Goal: Task Accomplishment & Management: Complete application form

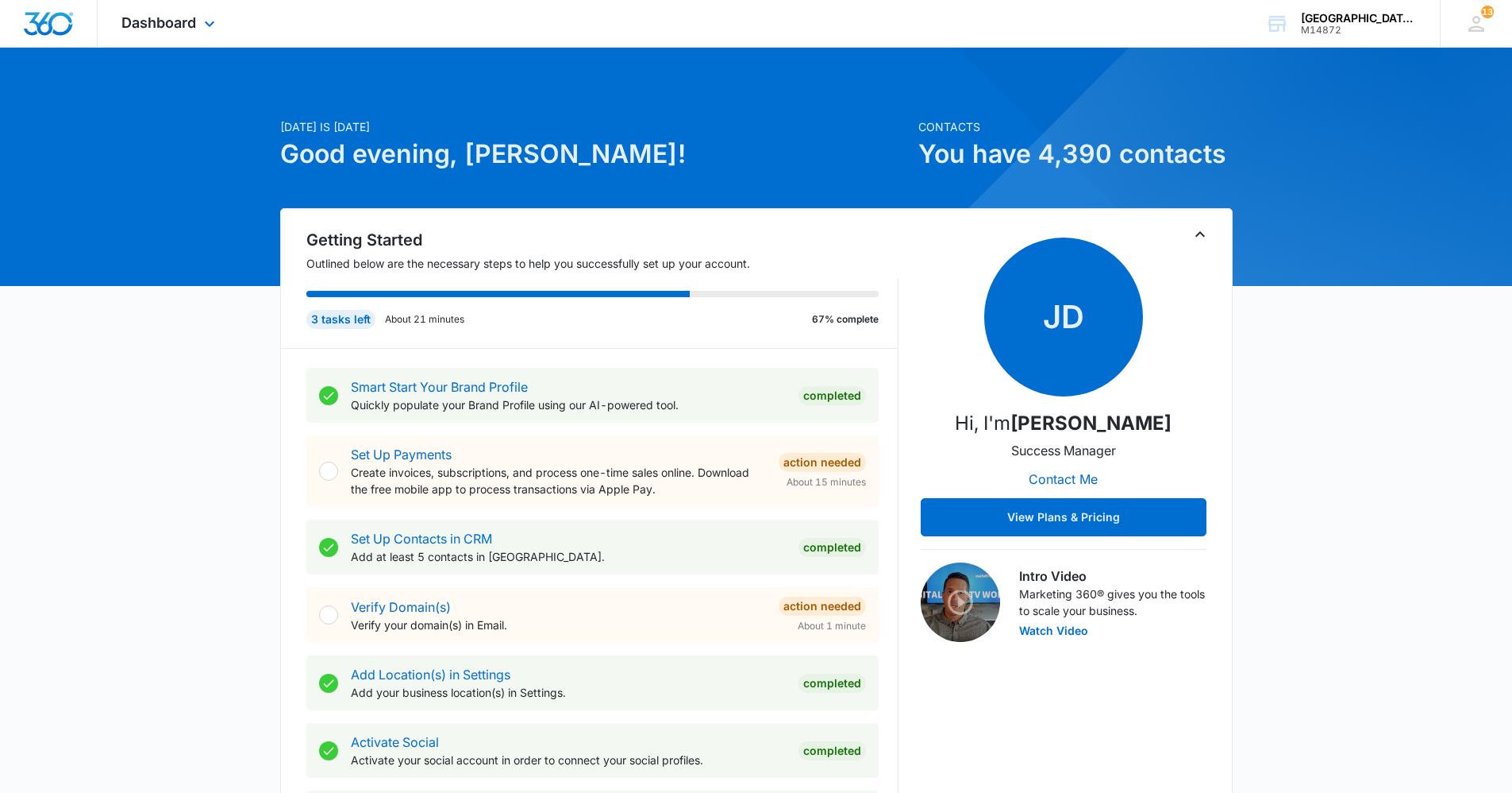
drag, startPoint x: 176, startPoint y: 17, endPoint x: 140, endPoint y: 46, distance: 46.2
drag, startPoint x: 140, startPoint y: 46, endPoint x: 129, endPoint y: 23, distance: 25.5
click at [129, 23] on span "Dashboard" at bounding box center [158, 22] width 74 height 16
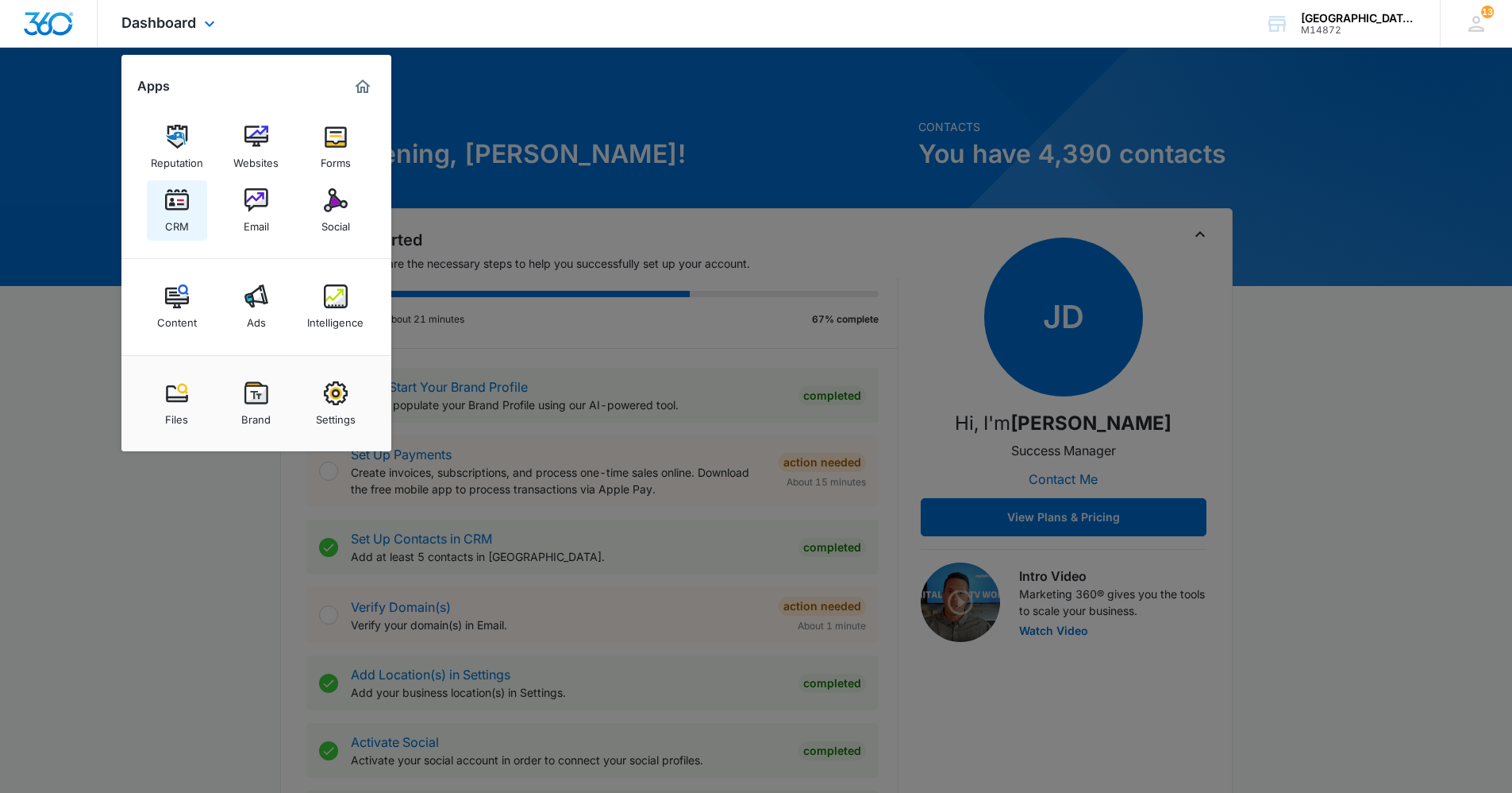
click at [168, 202] on img at bounding box center [176, 199] width 24 height 24
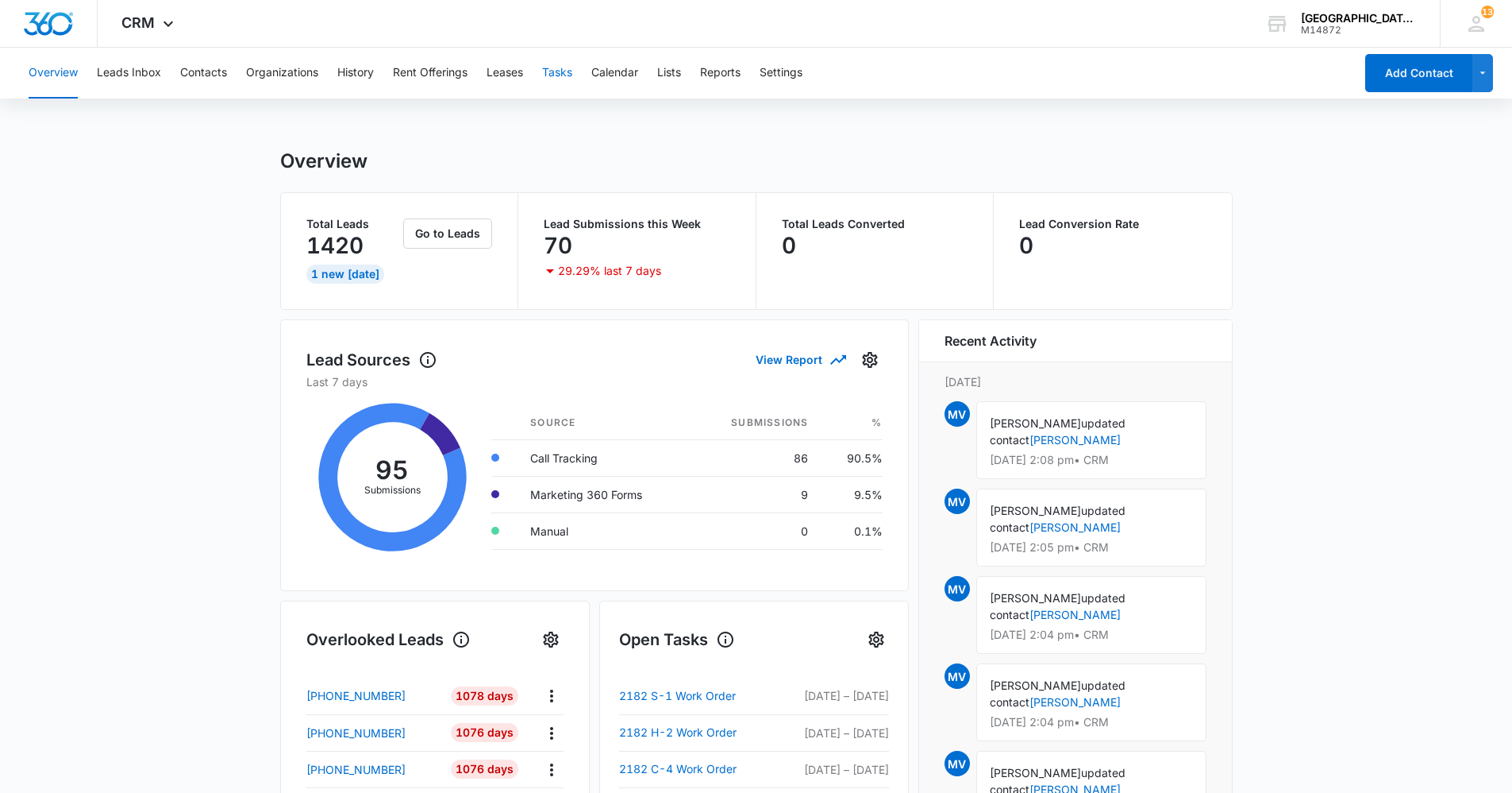
click at [555, 76] on button "Tasks" at bounding box center [557, 72] width 30 height 51
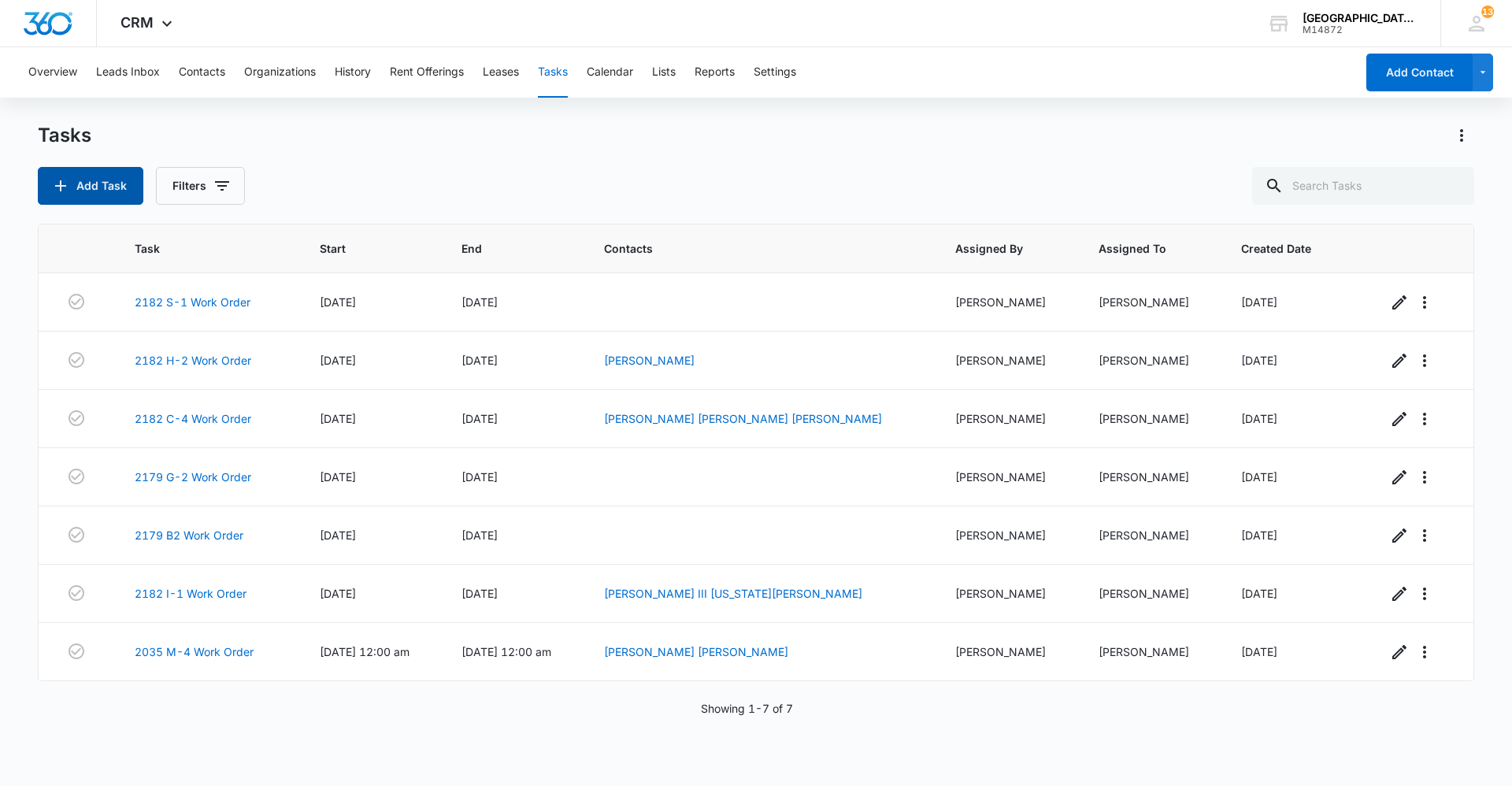
click at [125, 188] on button "Add Task" at bounding box center [91, 186] width 105 height 38
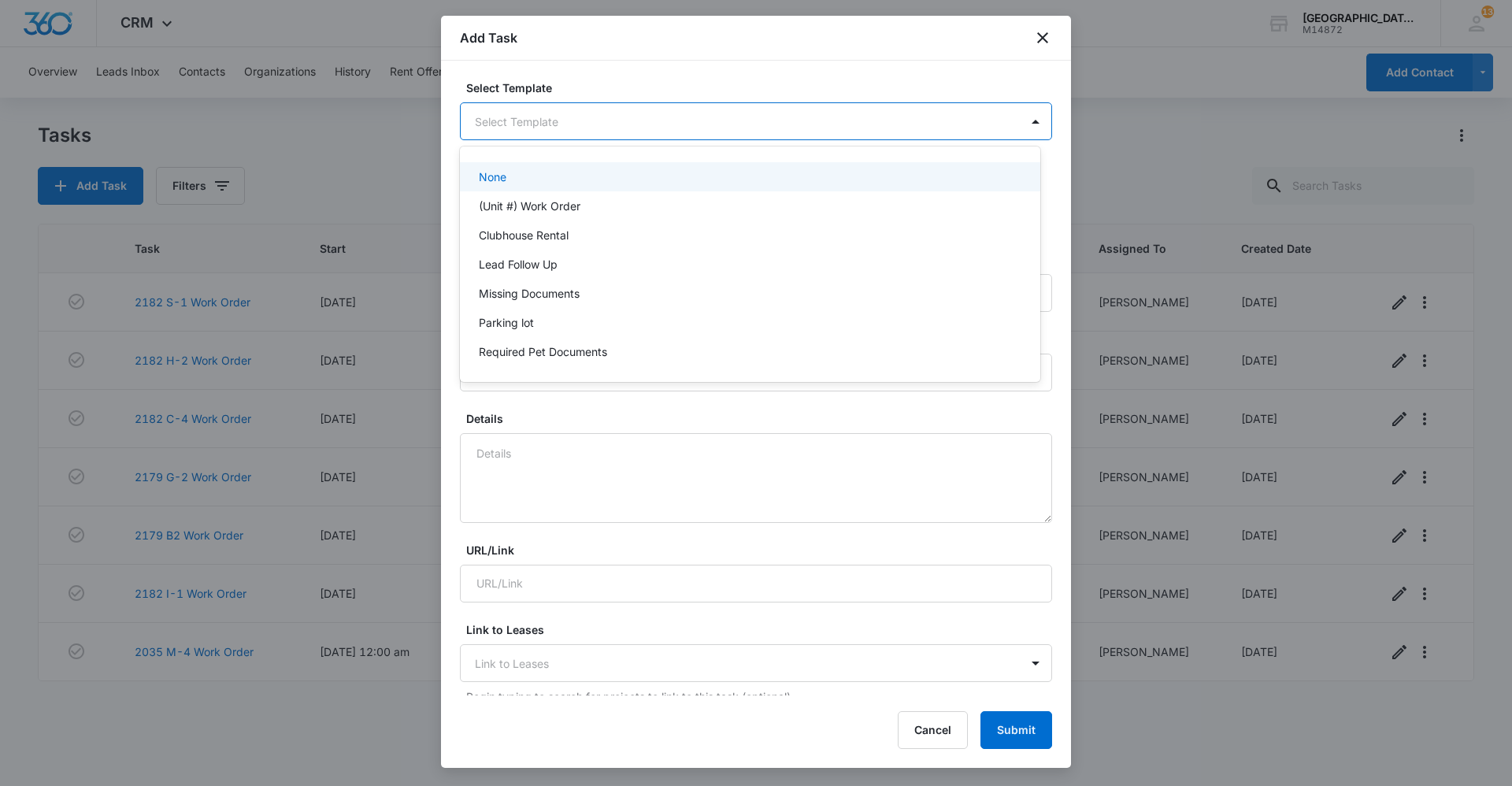
drag, startPoint x: 678, startPoint y: 129, endPoint x: 697, endPoint y: 137, distance: 20.6
click at [683, 131] on body "CRM Apps Reputation Websites Forms CRM Email Social Content Ads Intelligence Fi…" at bounding box center [756, 393] width 1512 height 786
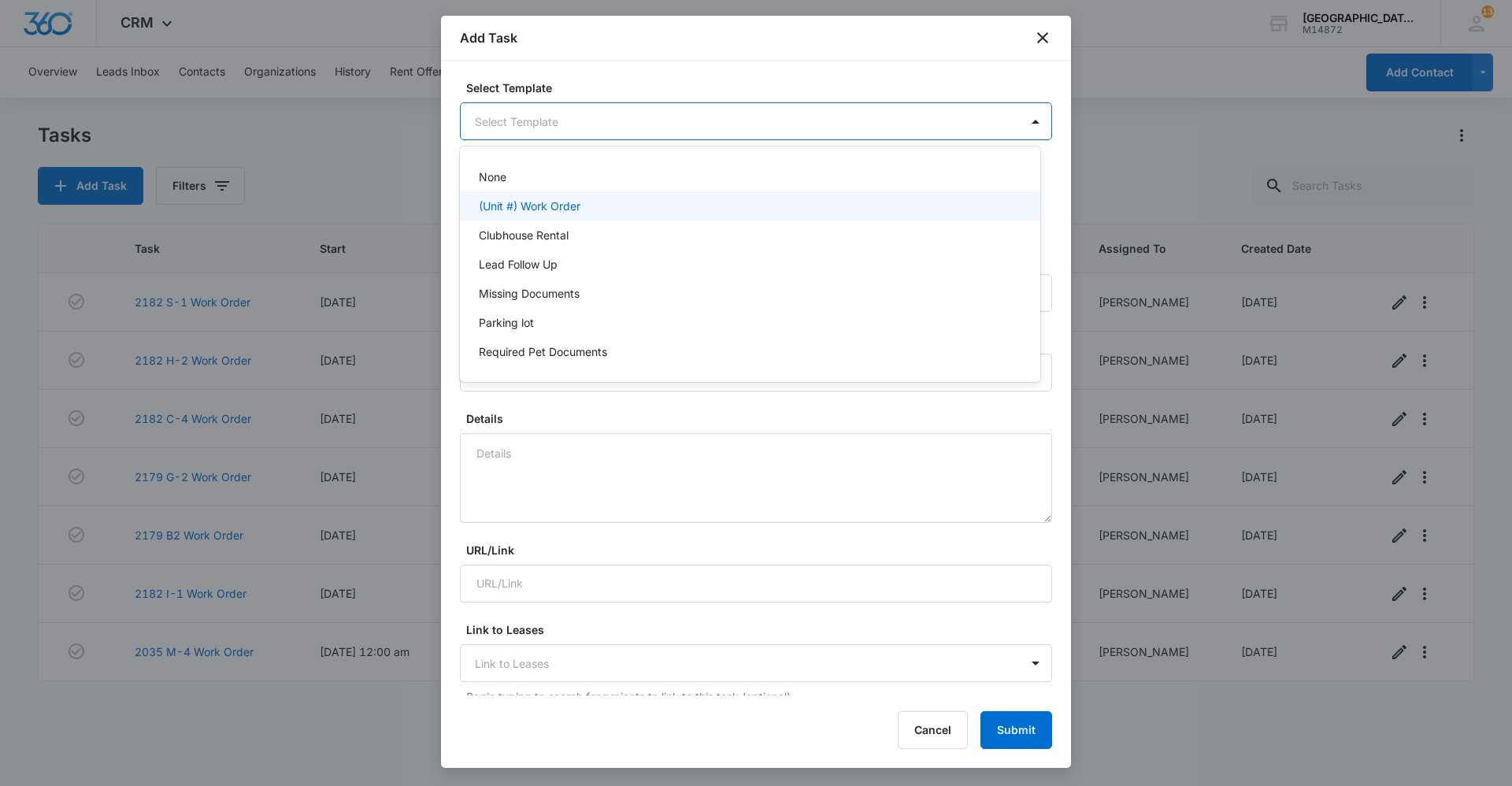
click at [548, 213] on p "(Unit #) Work Order" at bounding box center [529, 205] width 101 height 16
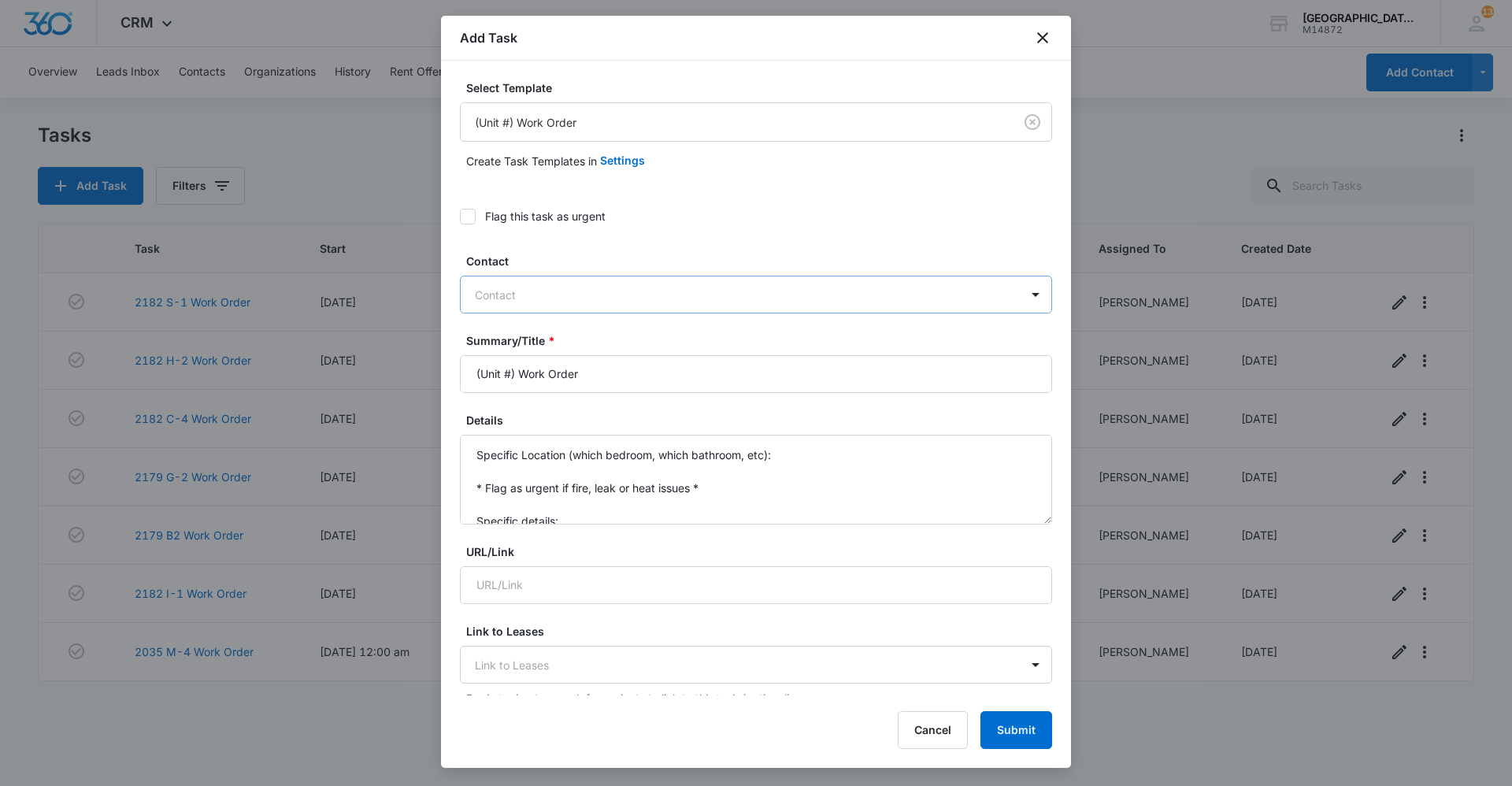
click at [699, 294] on div at bounding box center [746, 294] width 543 height 20
type input "[PERSON_NAME]"
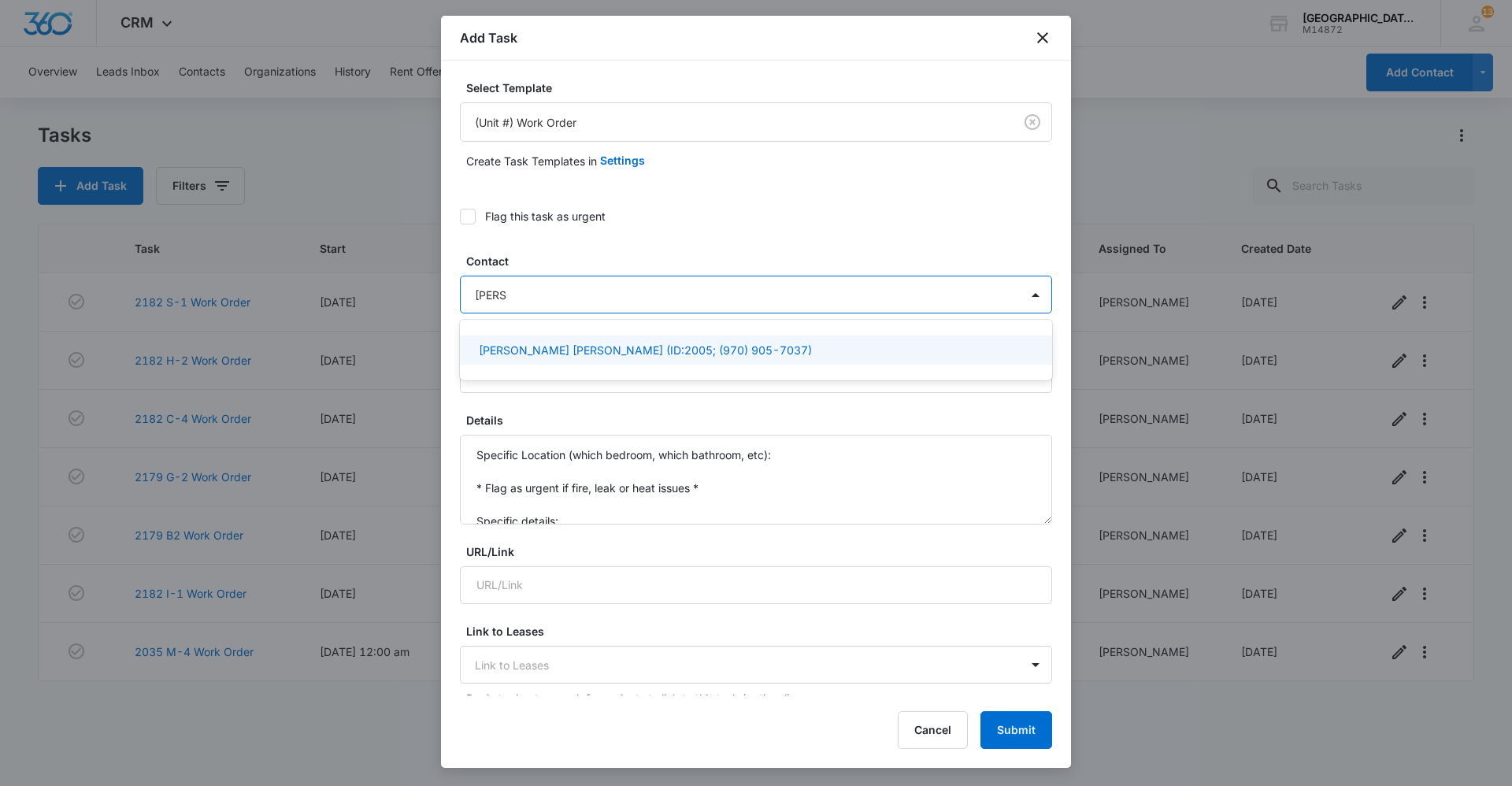
click at [676, 347] on p "[PERSON_NAME] [PERSON_NAME] (ID:2005; (970) 905-7037)" at bounding box center [645, 350] width 333 height 16
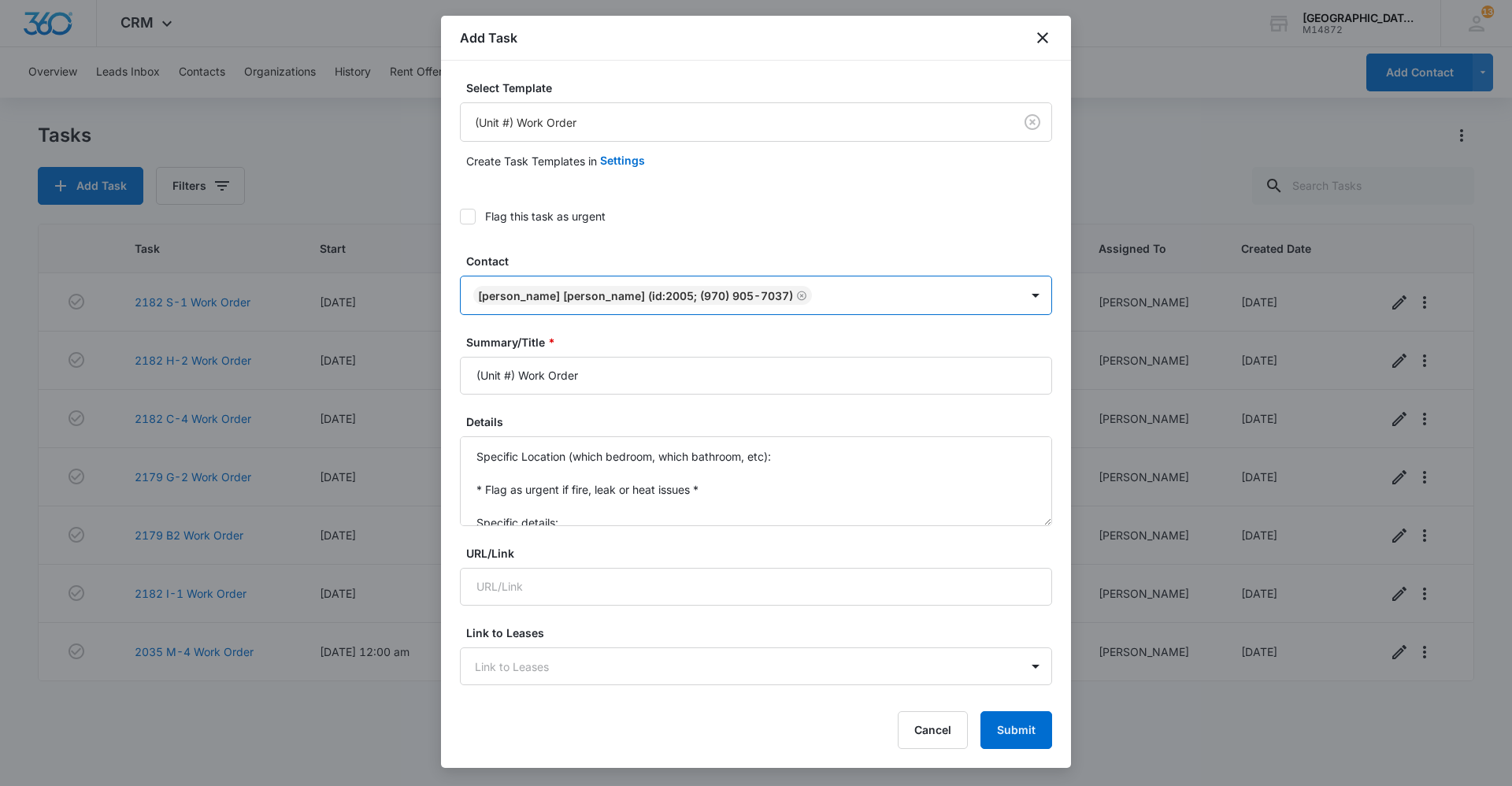
click at [864, 304] on div at bounding box center [917, 295] width 202 height 20
click at [518, 374] on input "(Unit #) Work Order" at bounding box center [756, 375] width 592 height 38
type input "EE-2 Work Order"
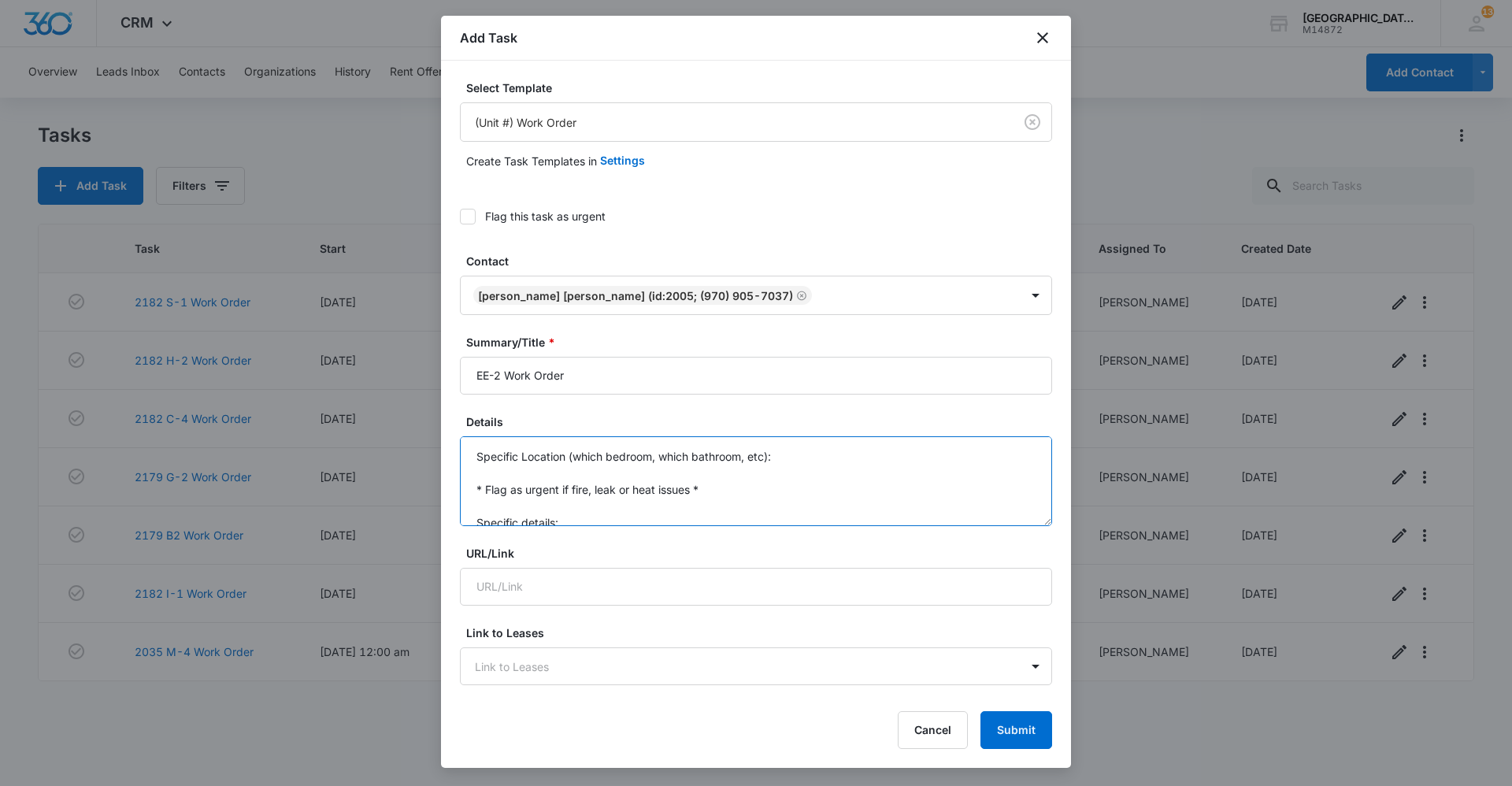
scroll to position [33, 0]
drag, startPoint x: 478, startPoint y: 452, endPoint x: 696, endPoint y: 680, distance: 315.4
click at [696, 680] on form "Select Template (Unit #) Work Order Create Task Templates in Settings Flag this…" at bounding box center [756, 797] width 592 height 1436
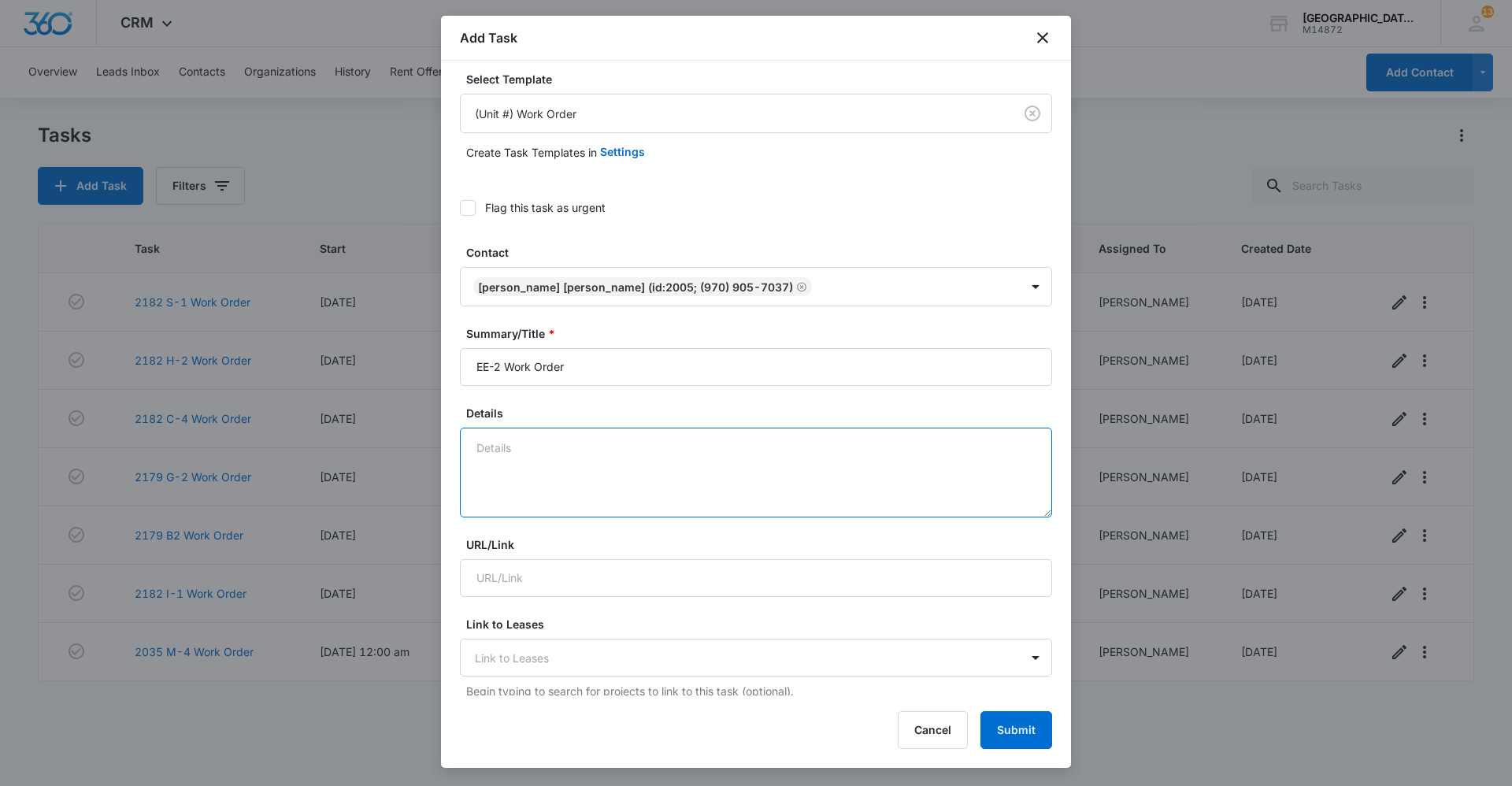
scroll to position [0, 0]
click at [607, 450] on textarea "Heater not working at all/ it clicks on but not running." at bounding box center [756, 473] width 592 height 90
click at [777, 436] on textarea "Heater not working at all it clicks on but not running." at bounding box center [756, 473] width 592 height 90
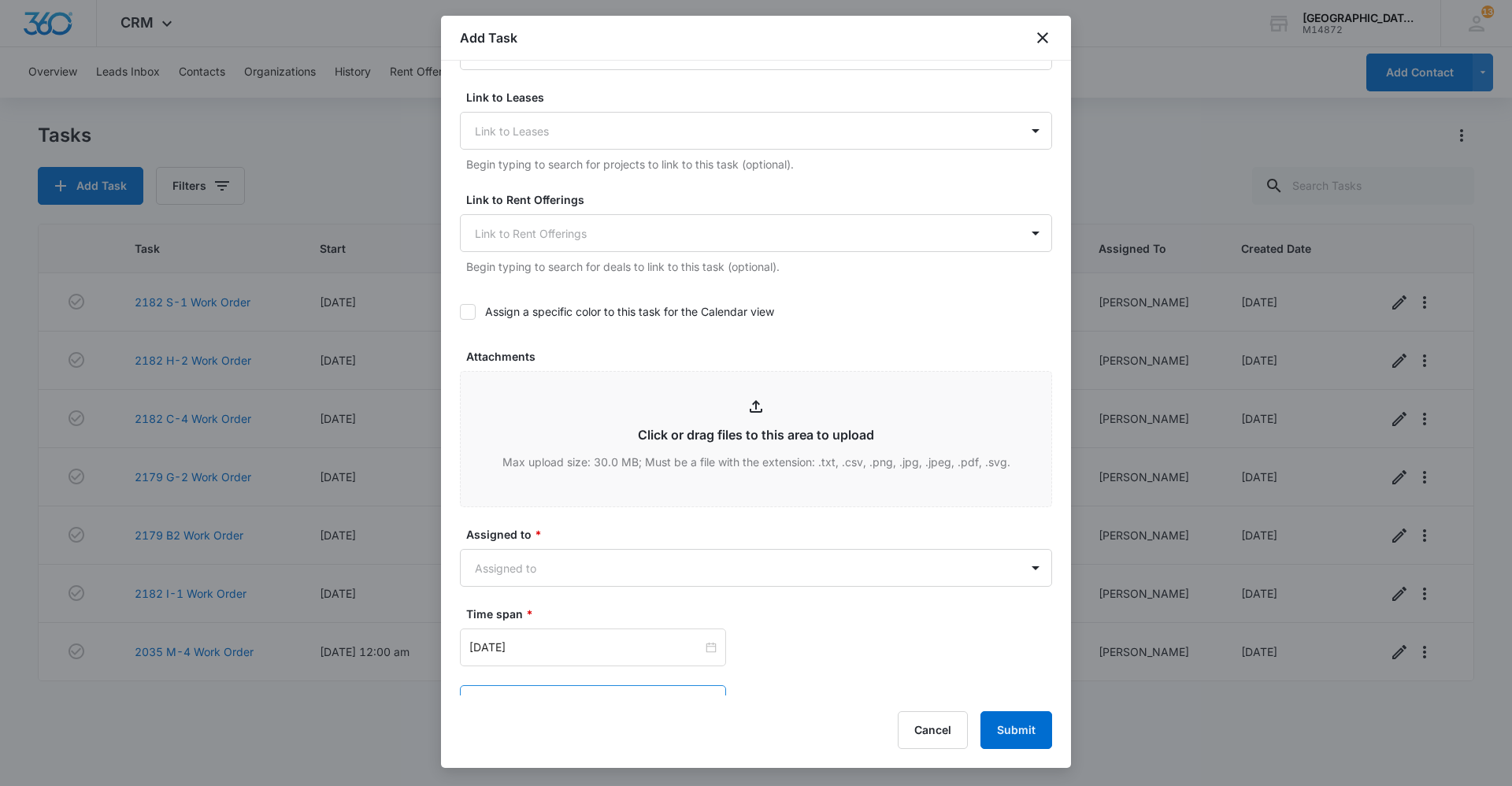
scroll to position [638, 0]
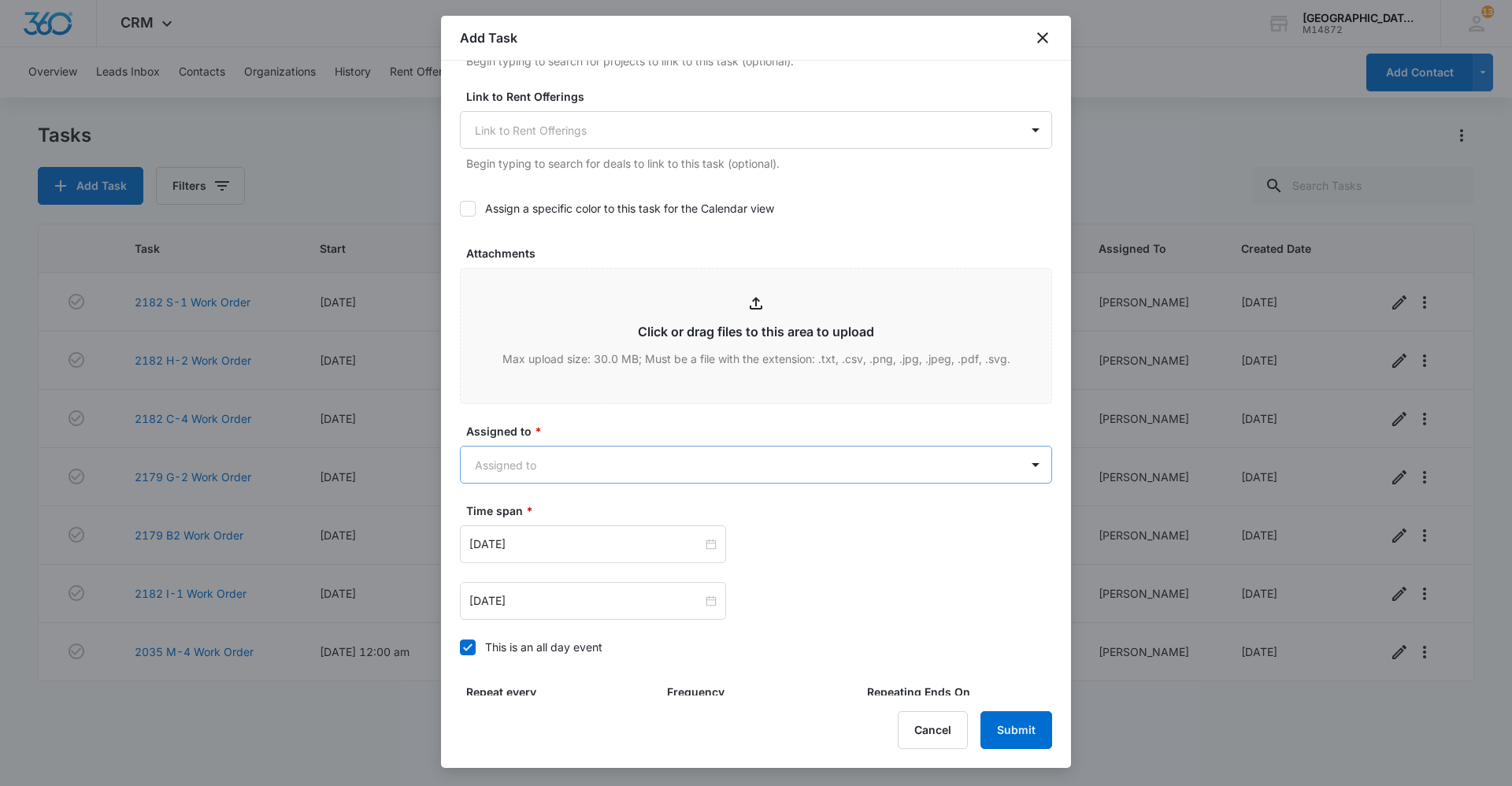
type textarea "Heater not working at all it clicks on but not running. Won't run heat or turn …"
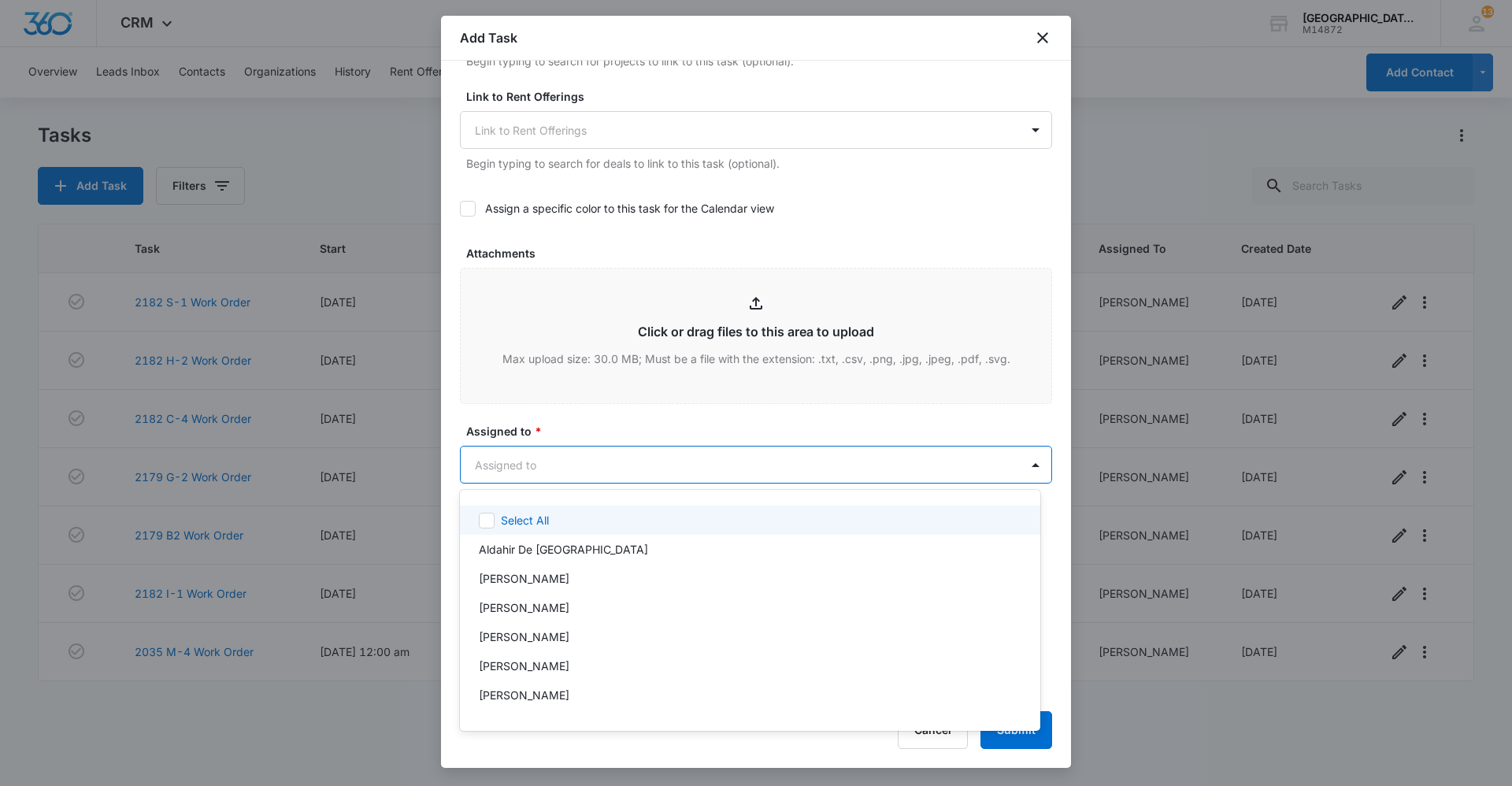
click at [521, 459] on body "CRM Apps Reputation Websites Forms CRM Email Social Content Ads Intelligence Fi…" at bounding box center [756, 393] width 1512 height 786
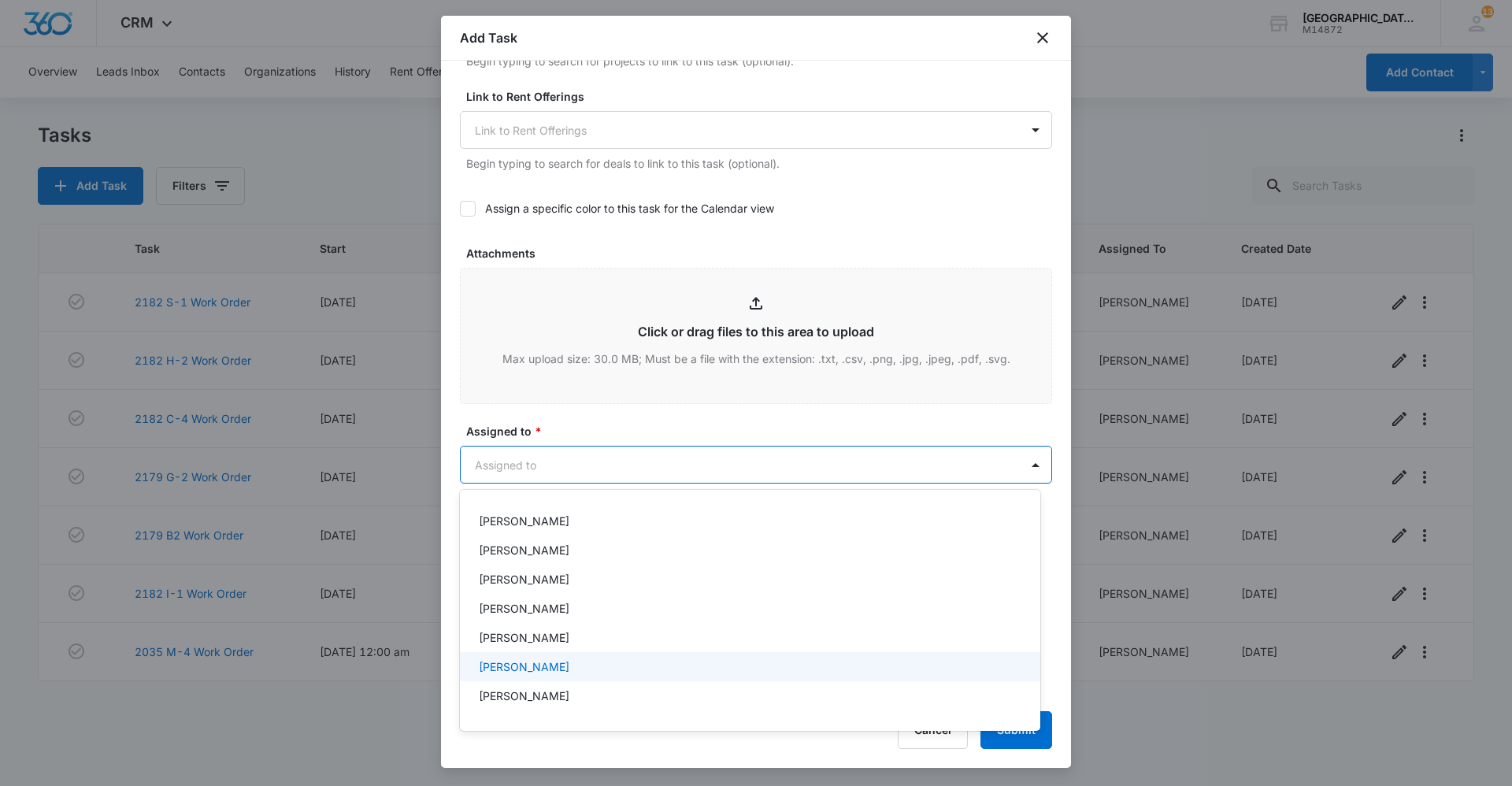
scroll to position [158, 0]
click at [530, 675] on p "[PERSON_NAME]" at bounding box center [523, 682] width 91 height 16
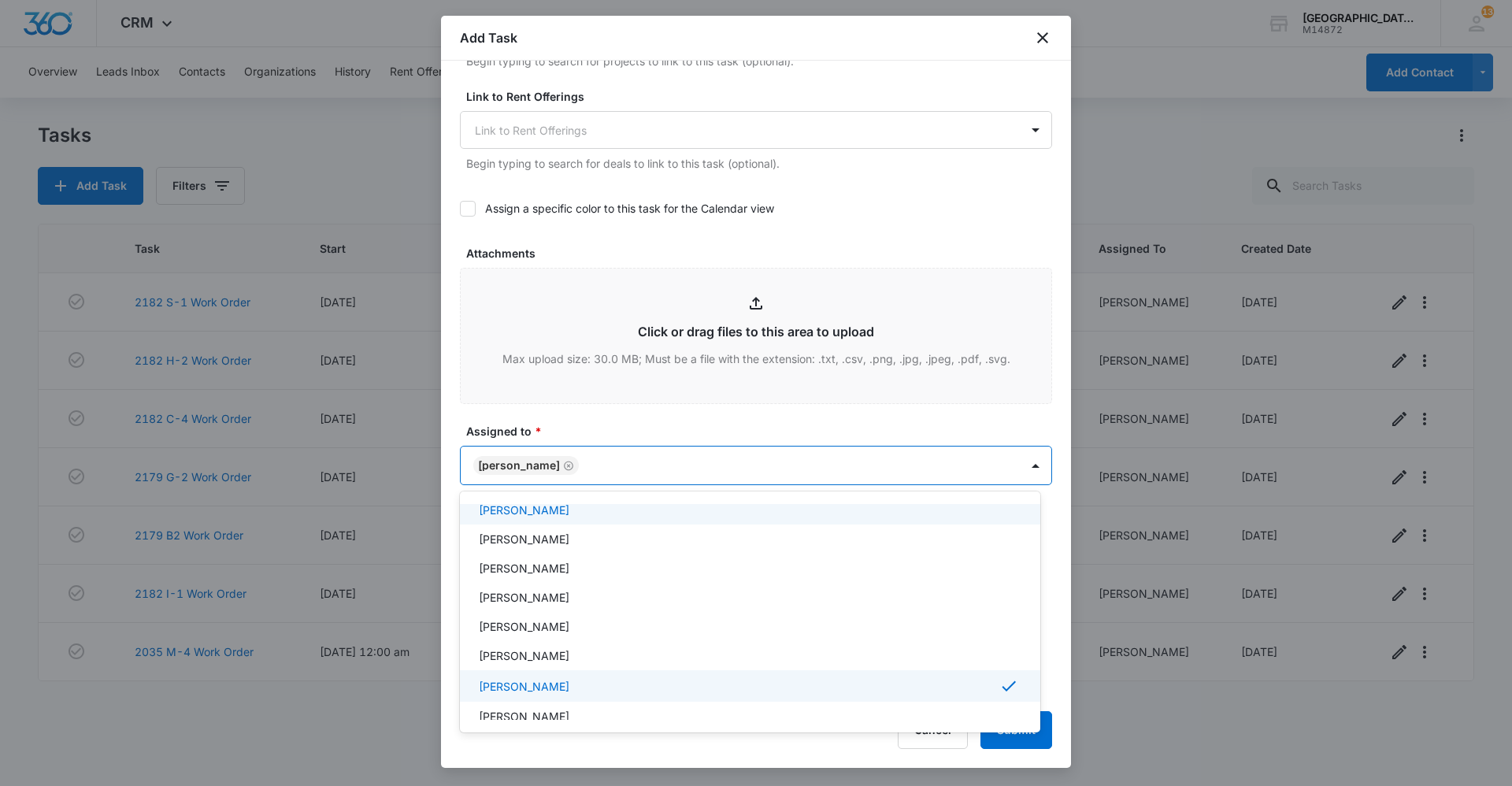
click at [630, 465] on div at bounding box center [756, 393] width 1512 height 786
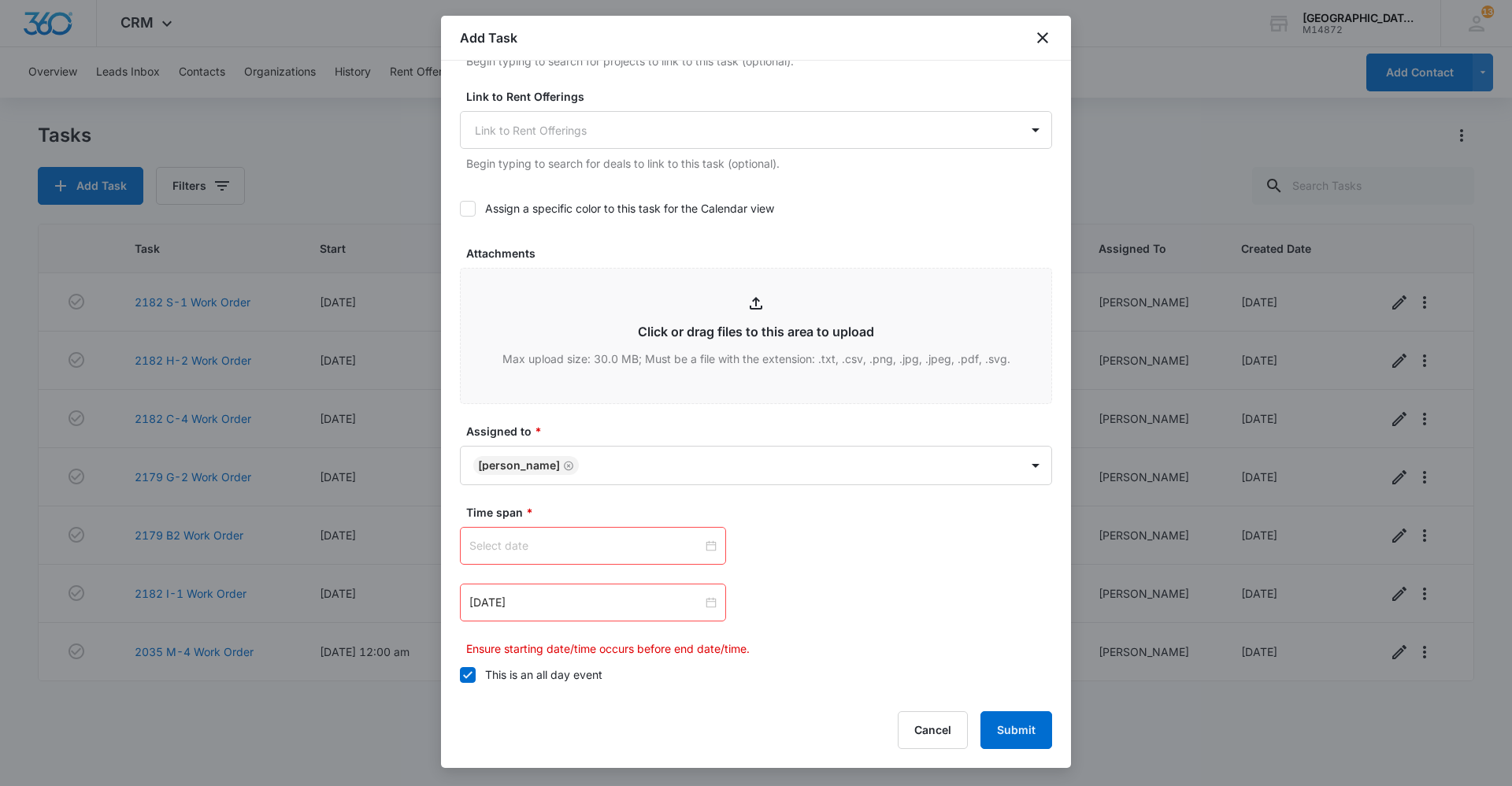
click at [584, 544] on input at bounding box center [586, 545] width 233 height 17
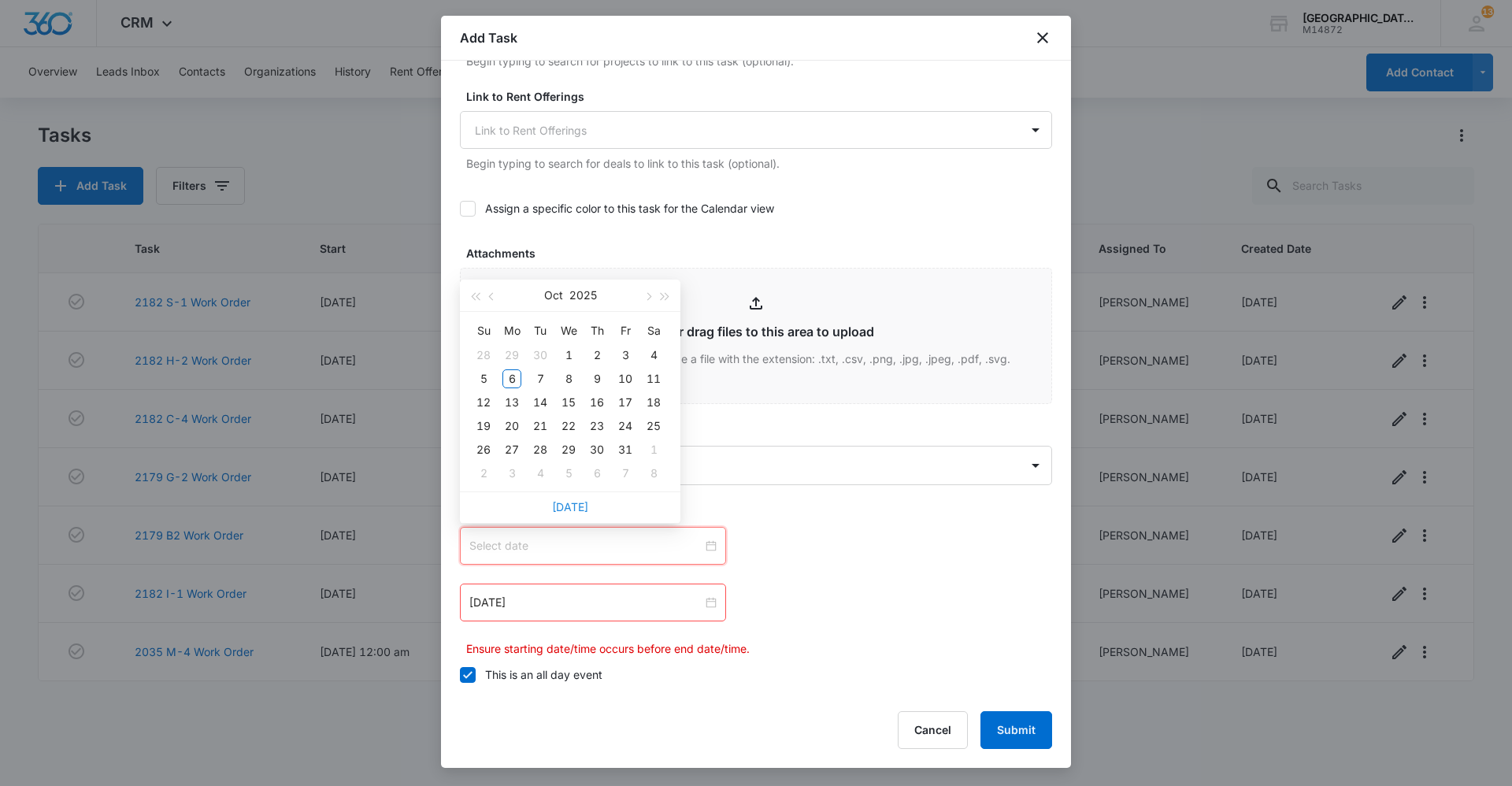
click at [581, 510] on link "[DATE]" at bounding box center [570, 506] width 36 height 13
type input "[DATE]"
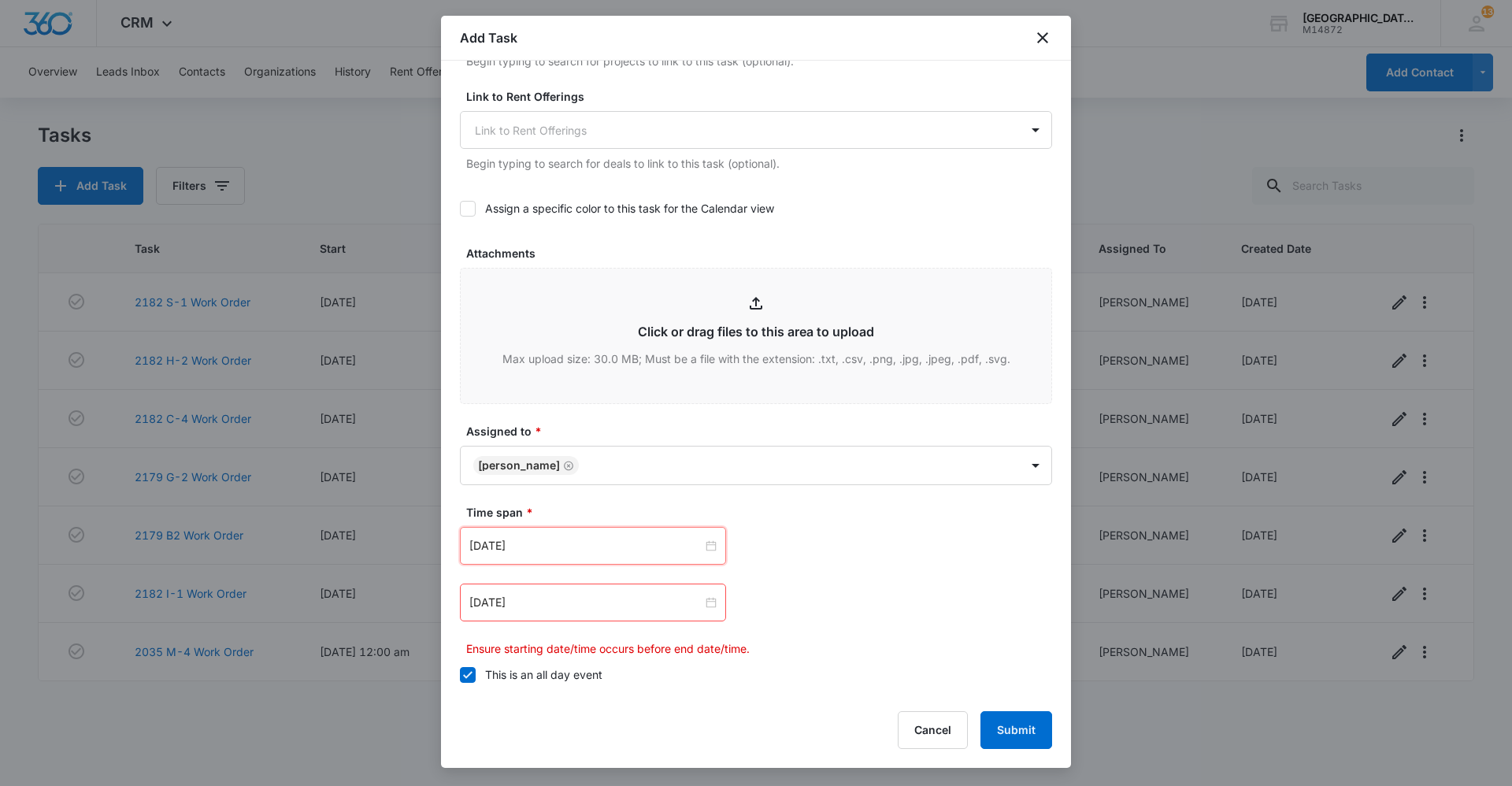
click at [712, 605] on div "[DATE]" at bounding box center [592, 603] width 266 height 38
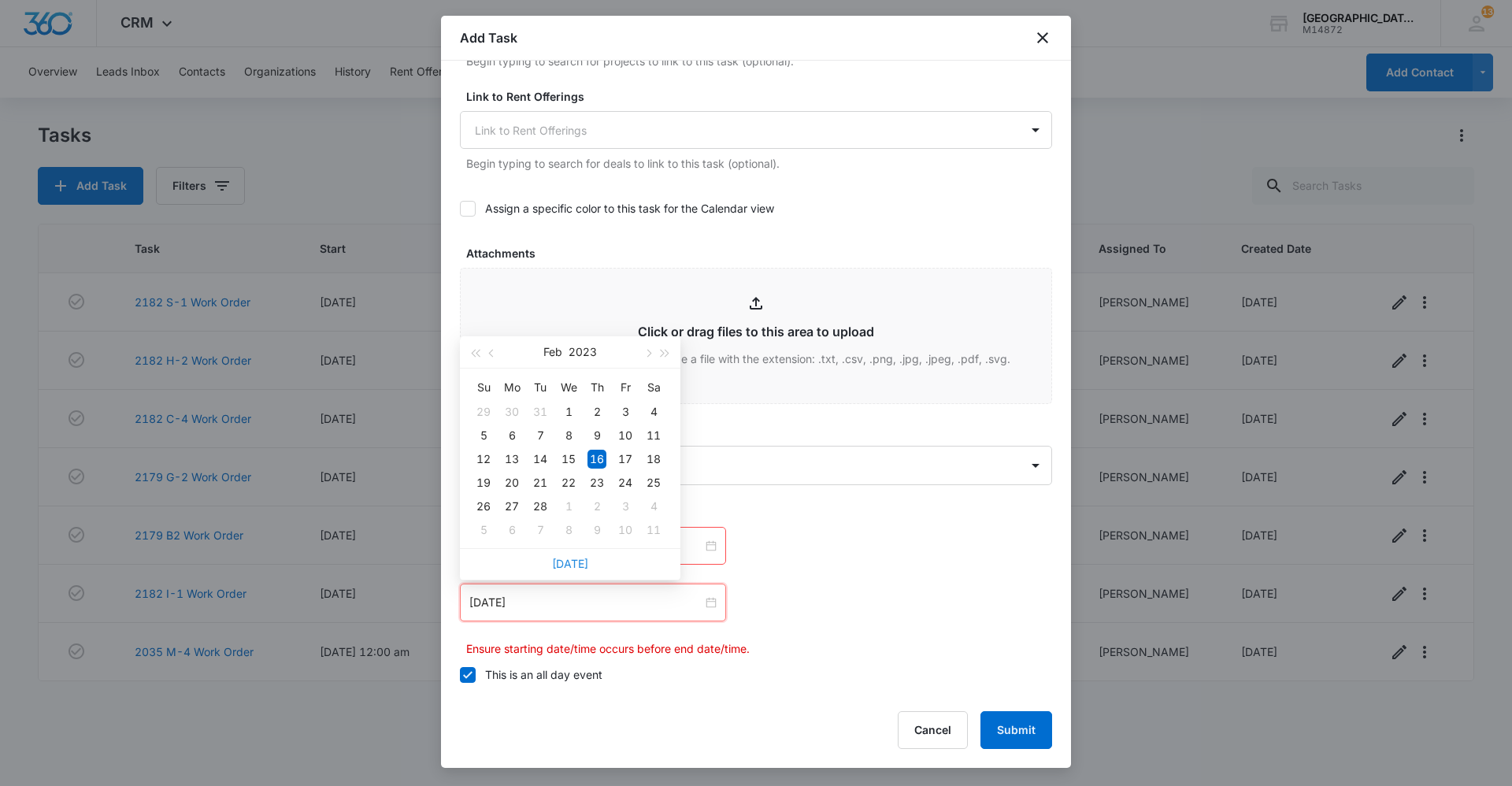
click at [564, 563] on link "[DATE]" at bounding box center [570, 563] width 36 height 13
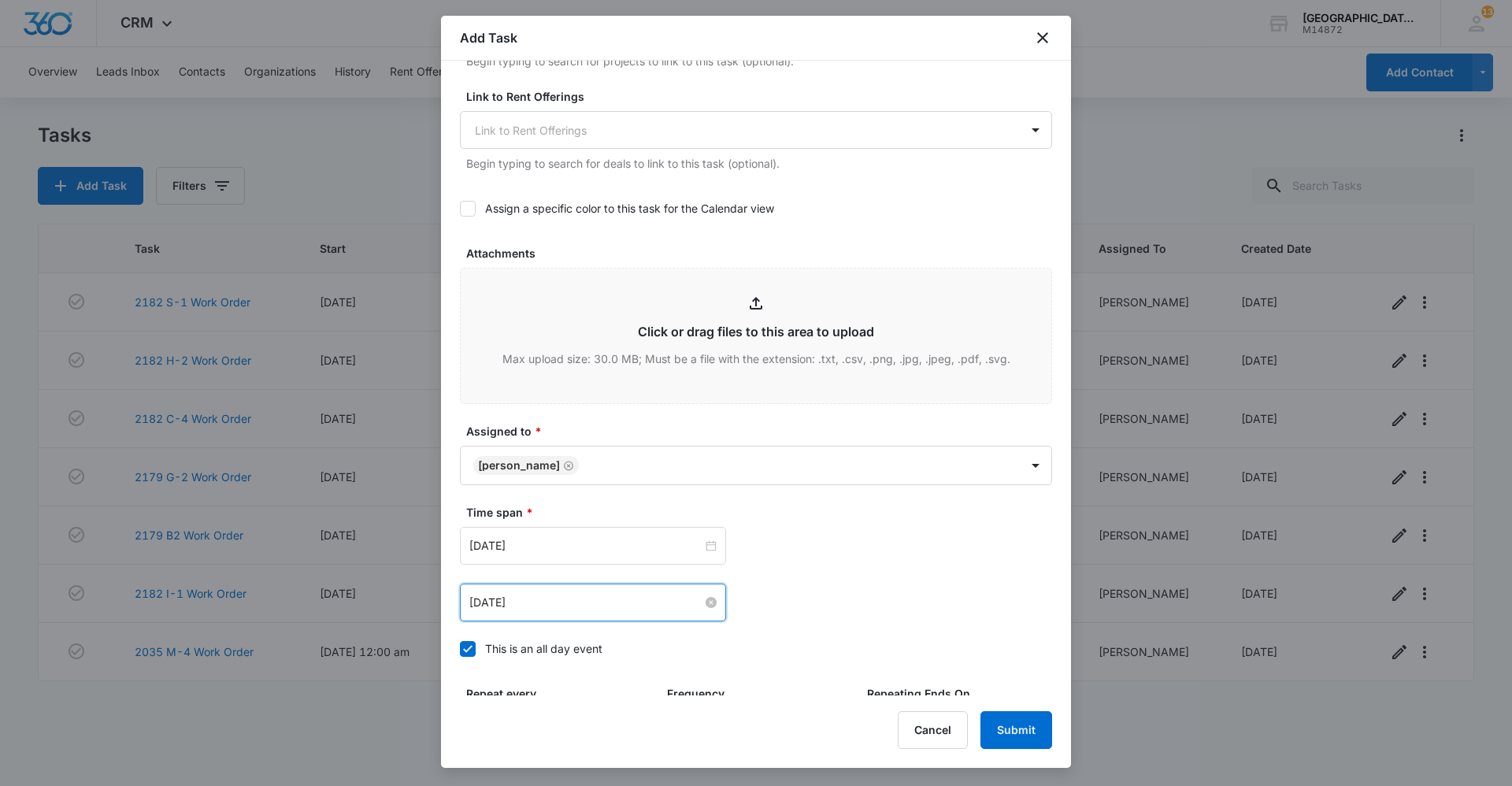
click at [653, 598] on input "[DATE]" at bounding box center [586, 602] width 233 height 17
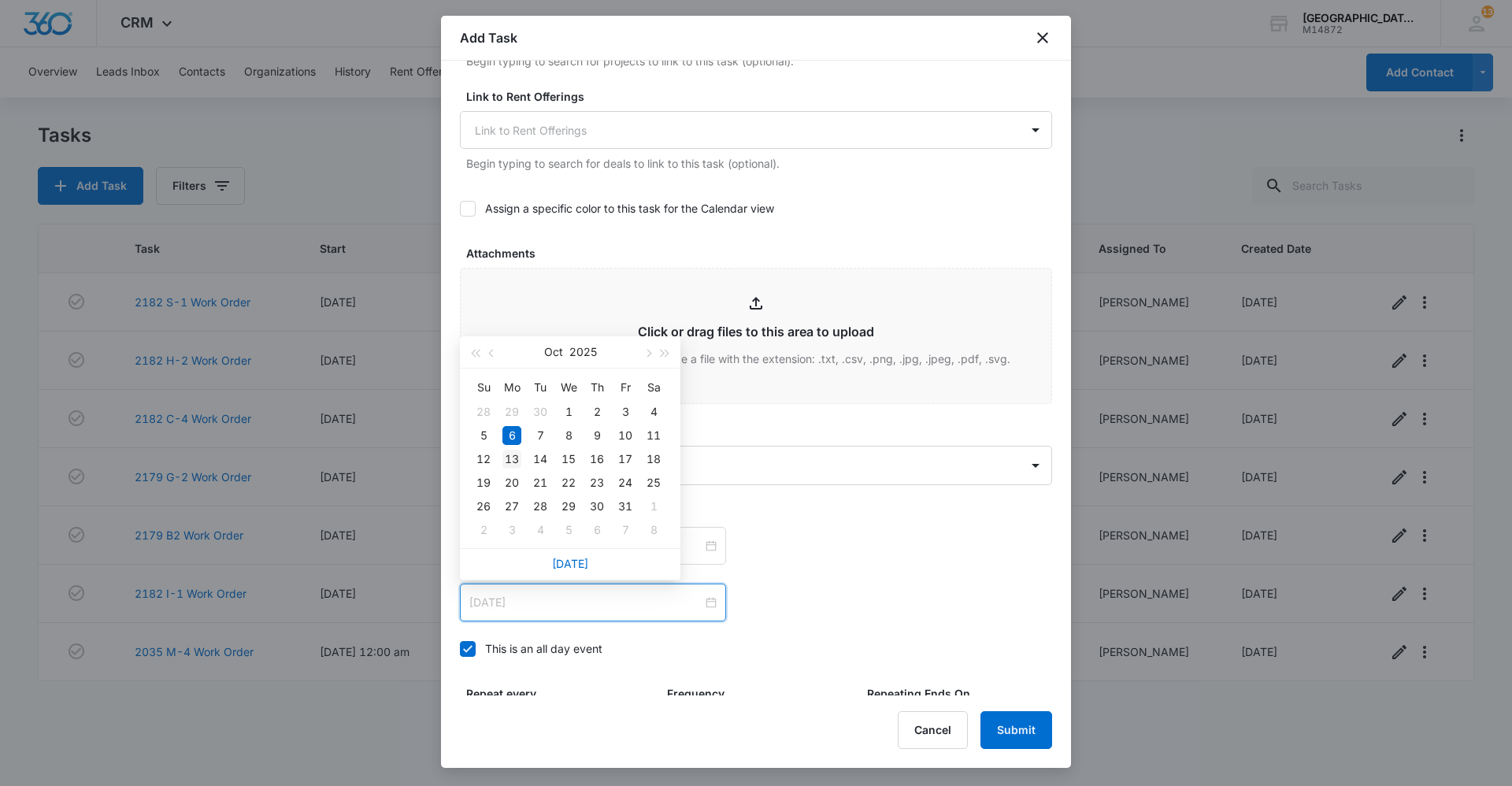
type input "[DATE]"
click at [518, 459] on div "13" at bounding box center [512, 459] width 19 height 19
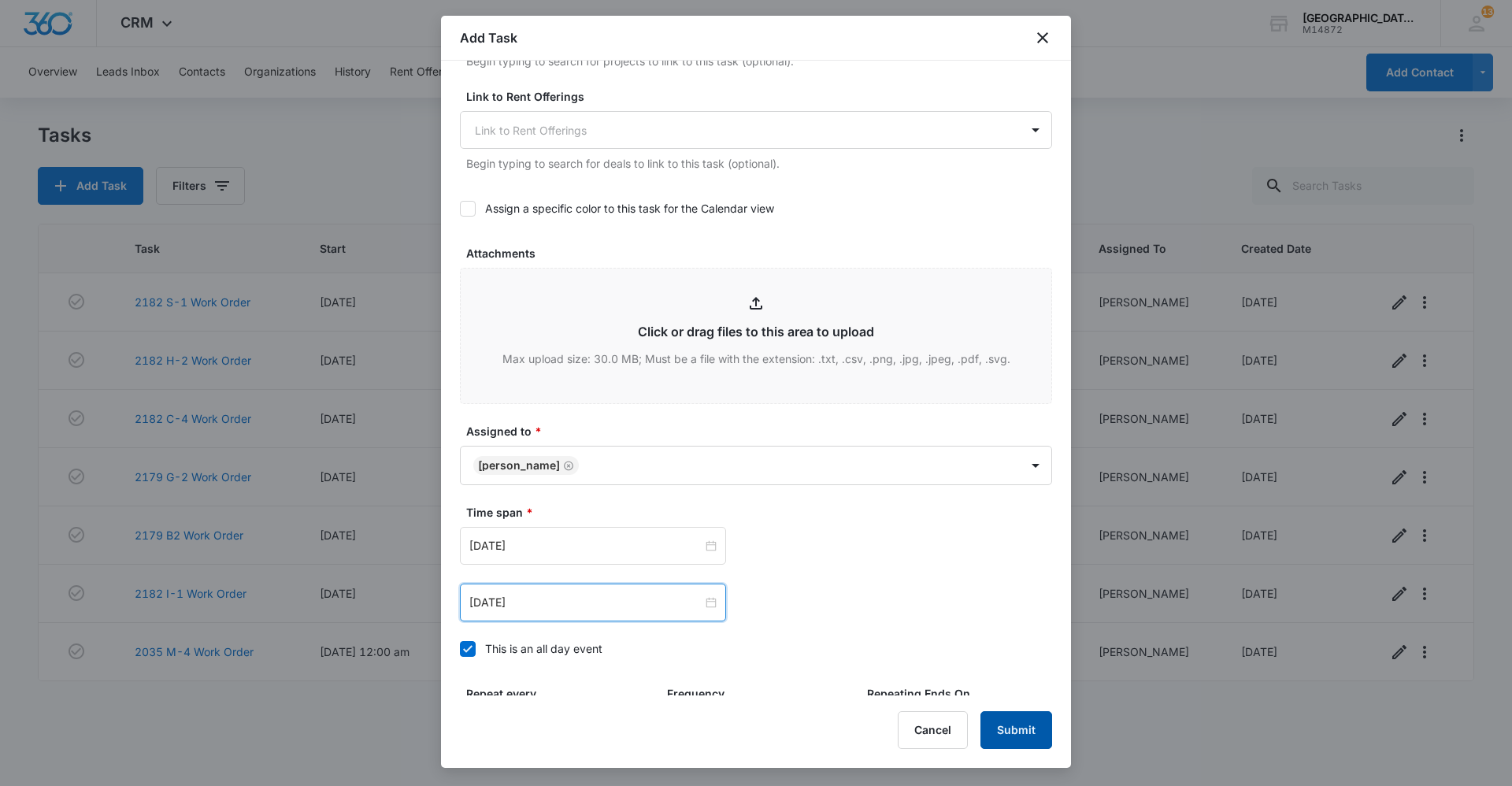
click at [991, 723] on button "Submit" at bounding box center [1015, 730] width 72 height 38
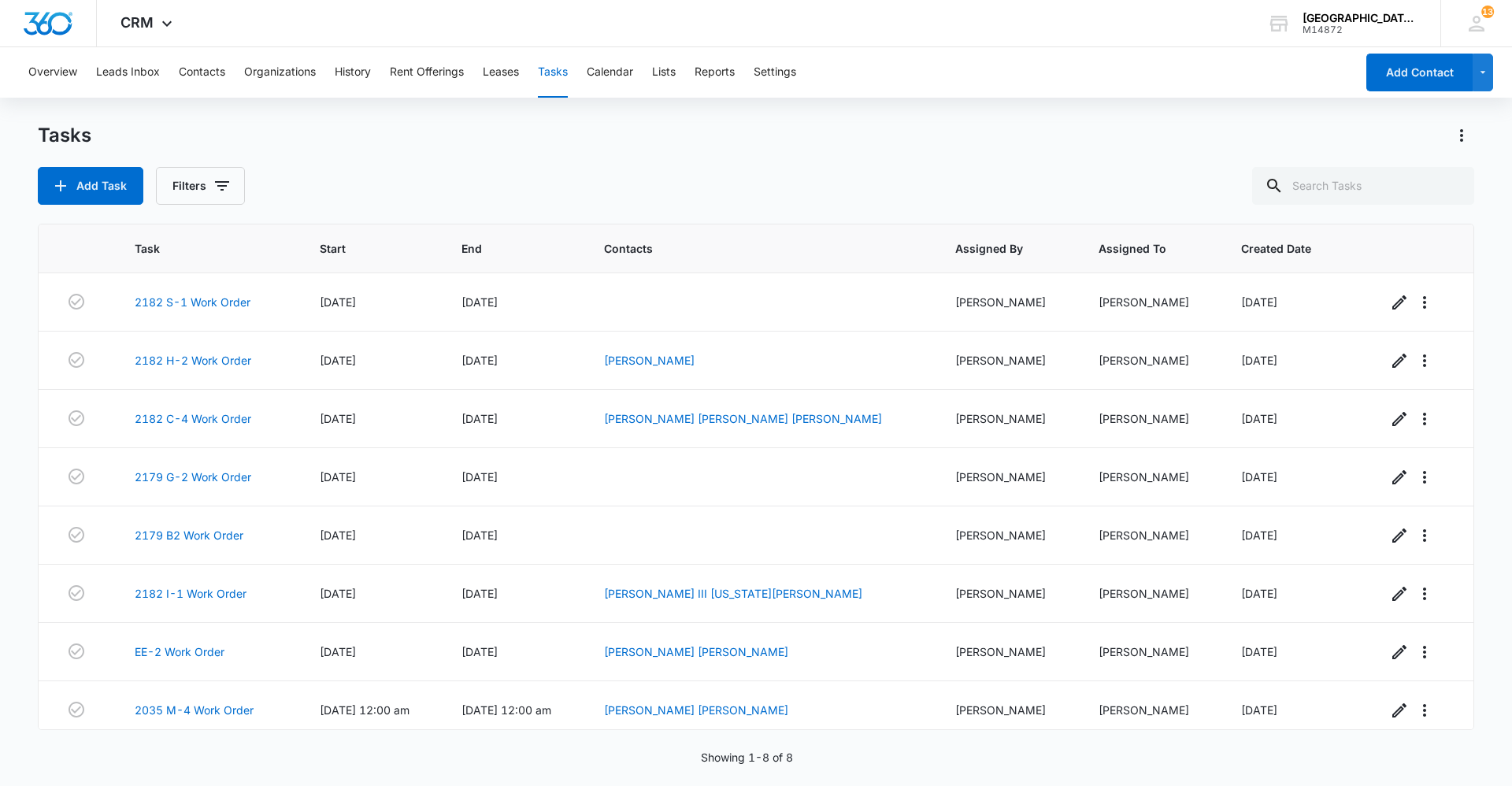
click at [343, 156] on div "Tasks Add Task Filters" at bounding box center [756, 164] width 1436 height 82
